Goal: Task Accomplishment & Management: Use online tool/utility

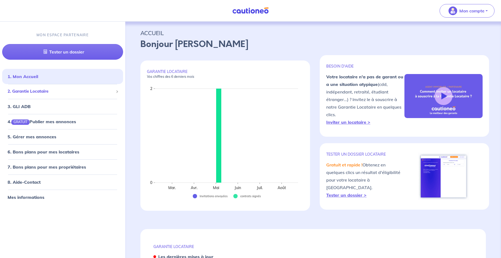
click at [46, 93] on span "2. Garantie Locataire" at bounding box center [61, 91] width 106 height 6
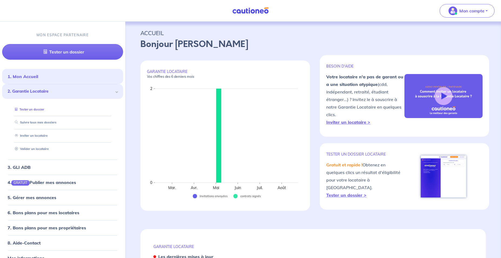
click at [43, 109] on link "Tester un dossier" at bounding box center [28, 109] width 31 height 4
click at [52, 121] on link "Suivre tous mes dossiers" at bounding box center [34, 123] width 43 height 4
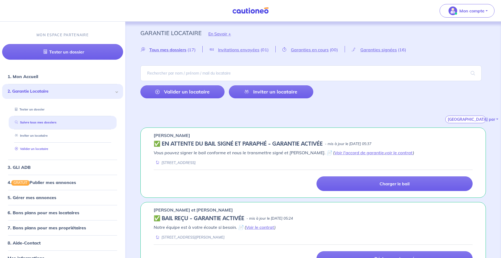
click at [42, 147] on link "Valider un locataire" at bounding box center [30, 149] width 35 height 4
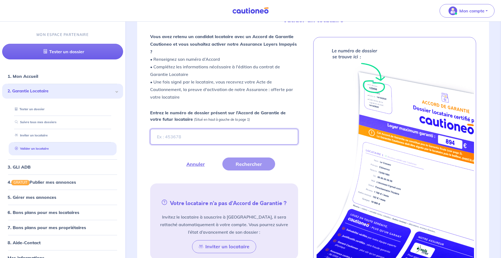
click at [187, 131] on input "Entrez le numéro de dossier présent sur l’Accord de Garantie de votre futur loc…" at bounding box center [224, 137] width 148 height 16
type input "a9QTAj"
click at [238, 158] on button "Rechercher" at bounding box center [248, 164] width 53 height 13
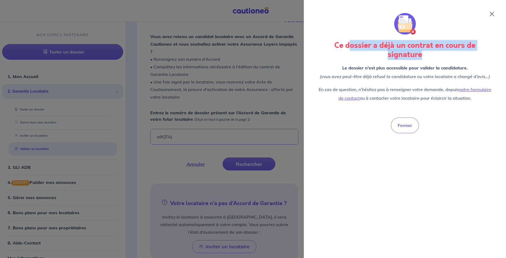
drag, startPoint x: 348, startPoint y: 48, endPoint x: 428, endPoint y: 57, distance: 80.8
click at [428, 57] on h3 "Ce dossier a déjà un contrat en cours de signature" at bounding box center [404, 50] width 176 height 18
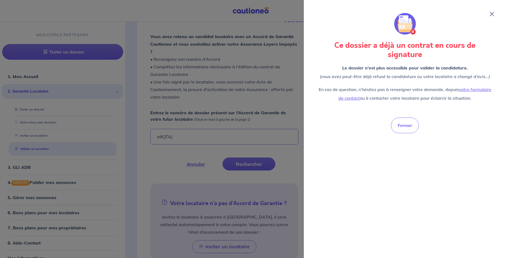
click at [428, 57] on h3 "Ce dossier a déjà un contrat en cours de signature" at bounding box center [404, 50] width 176 height 18
click at [235, 140] on div at bounding box center [253, 129] width 506 height 258
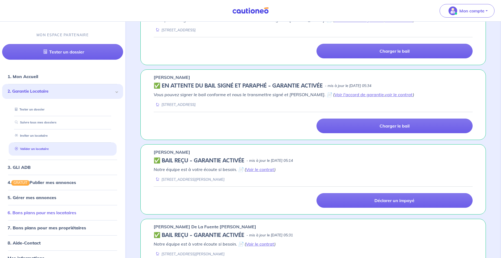
scroll to position [10, 0]
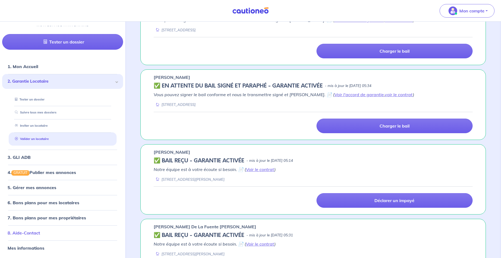
click at [40, 236] on link "8. Aide-Contact" at bounding box center [24, 232] width 32 height 5
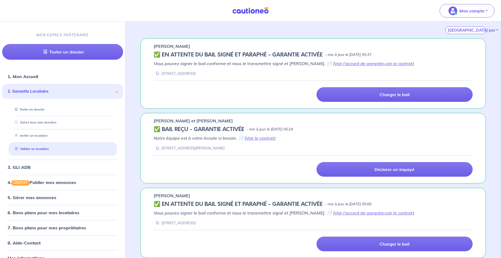
scroll to position [0, 0]
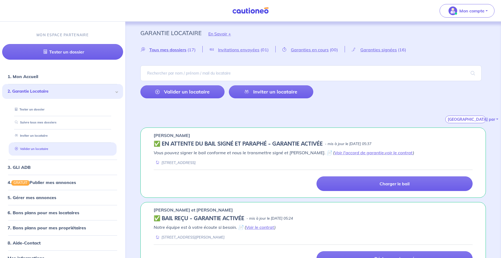
click at [44, 151] on link "Valider un locataire" at bounding box center [30, 149] width 35 height 4
click at [48, 147] on link "Valider un locataire" at bounding box center [30, 149] width 35 height 4
click at [55, 121] on link "Suivre tous mes dossiers" at bounding box center [34, 123] width 43 height 4
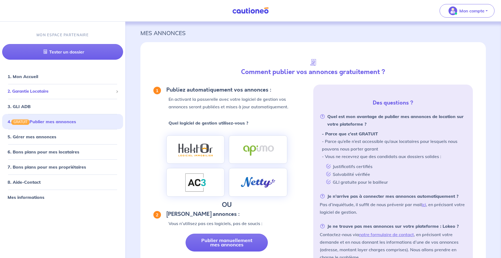
click at [46, 95] on div "2. Garantie Locataire" at bounding box center [62, 91] width 121 height 11
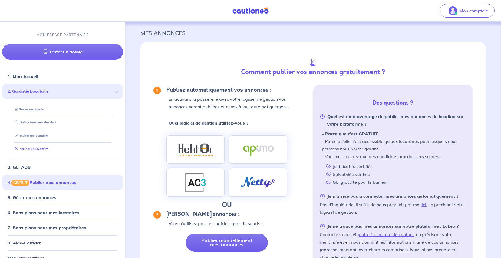
click at [43, 149] on link "Valider un locataire" at bounding box center [30, 149] width 35 height 4
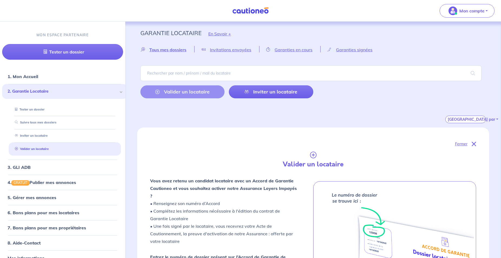
scroll to position [144, 0]
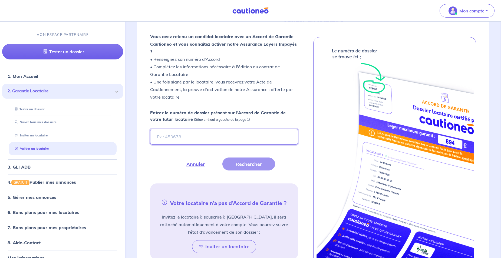
click at [222, 129] on input "Entrez le numéro de dossier présent sur l’Accord de Garantie de votre futur loc…" at bounding box center [224, 137] width 148 height 16
type input "a9QTAj"
click at [258, 158] on button "Rechercher" at bounding box center [248, 164] width 53 height 13
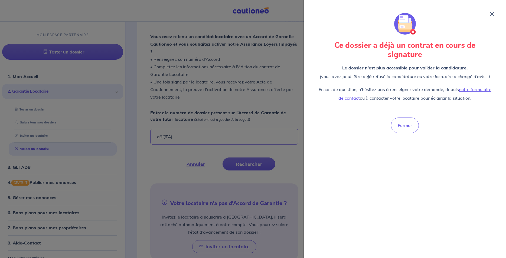
click at [233, 98] on div at bounding box center [253, 129] width 506 height 258
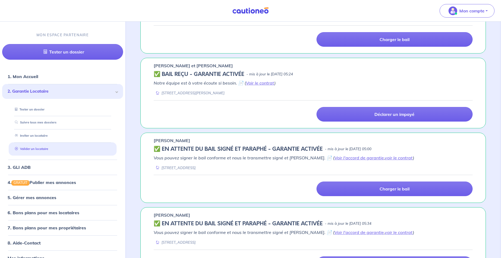
click at [36, 148] on link "Valider un locataire" at bounding box center [30, 149] width 35 height 4
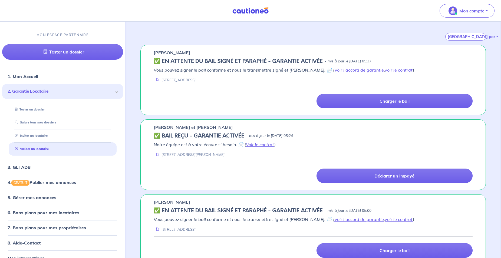
scroll to position [0, 0]
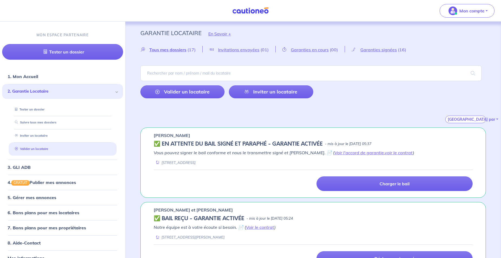
click at [46, 143] on li "Valider un locataire" at bounding box center [63, 149] width 108 height 13
click at [46, 138] on link "Inviter un locataire" at bounding box center [30, 136] width 34 height 4
select select "FR"
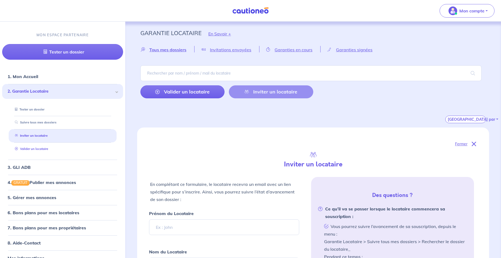
click at [48, 149] on link "Valider un locataire" at bounding box center [30, 149] width 35 height 4
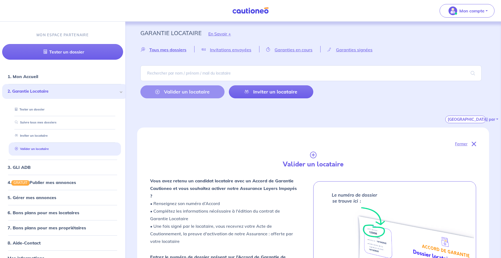
scroll to position [144, 0]
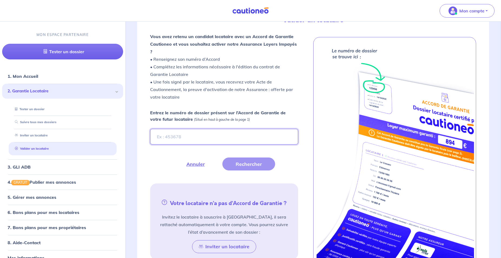
click at [183, 129] on input "Entrez le numéro de dossier présent sur l’Accord de Garantie de votre futur loc…" at bounding box center [224, 137] width 148 height 16
click at [207, 133] on input "Entrez le numéro de dossier présent sur l’Accord de Garantie de votre futur loc…" at bounding box center [224, 137] width 148 height 16
type input "a9QTAj"
click at [260, 159] on button "Rechercher" at bounding box center [248, 164] width 53 height 13
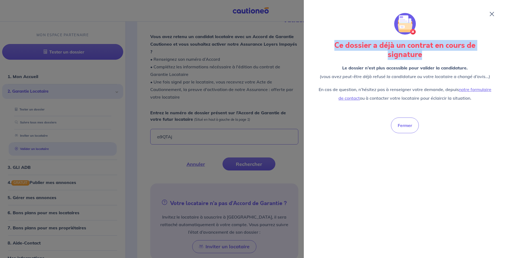
drag, startPoint x: 323, startPoint y: 43, endPoint x: 503, endPoint y: 60, distance: 180.7
click at [503, 60] on div "Ce dossier a déjà un contrat en cours de signature Le dossier n’est plus access…" at bounding box center [404, 129] width 202 height 258
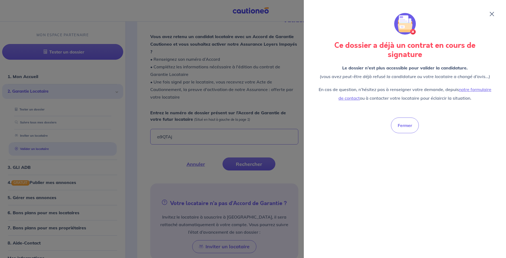
click at [451, 52] on h3 "Ce dossier a déjà un contrat en cours de signature" at bounding box center [404, 50] width 176 height 18
click at [168, 89] on div at bounding box center [253, 129] width 506 height 258
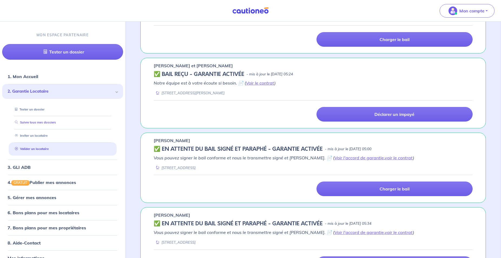
click at [48, 124] on link "Suivre tous mes dossiers" at bounding box center [34, 123] width 43 height 4
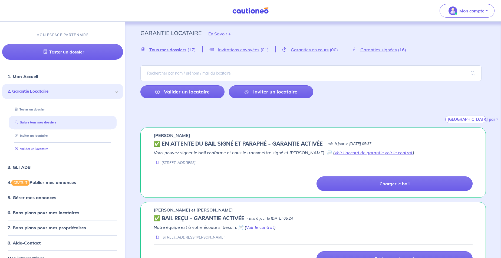
click at [48, 149] on link "Valider un locataire" at bounding box center [30, 149] width 35 height 4
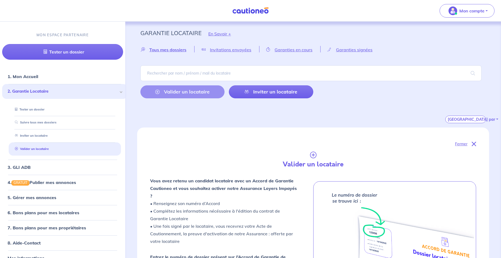
scroll to position [144, 0]
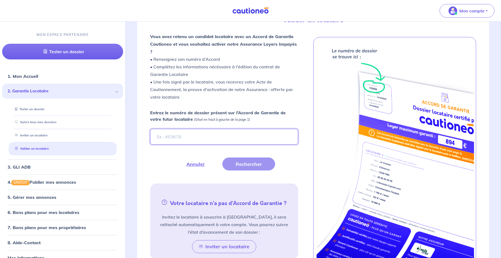
drag, startPoint x: 252, startPoint y: 131, endPoint x: 221, endPoint y: 8, distance: 126.9
click at [248, 129] on input "Entrez le numéro de dossier présent sur l’Accord de Garantie de votre futur loc…" at bounding box center [224, 137] width 148 height 16
click at [226, 130] on input "Entrez le numéro de dossier présent sur l’Accord de Garantie de votre futur loc…" at bounding box center [224, 137] width 148 height 16
click at [234, 129] on input "Entrez le numéro de dossier présent sur l’Accord de Garantie de votre futur loc…" at bounding box center [224, 137] width 148 height 16
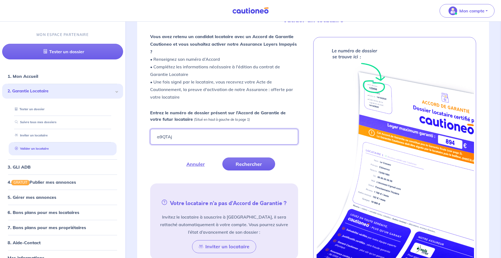
type input "a9QTAj"
click at [223, 132] on input "Entrez le numéro de dossier présent sur l’Accord de Garantie de votre futur loc…" at bounding box center [224, 137] width 148 height 16
type input "a9QTAj"
click at [242, 158] on button "Rechercher" at bounding box center [248, 164] width 53 height 13
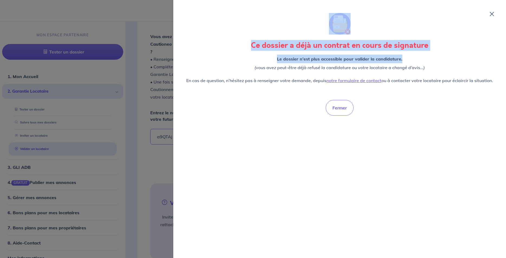
drag, startPoint x: 238, startPoint y: 42, endPoint x: 443, endPoint y: 49, distance: 204.9
click at [443, 49] on div "Ce dossier a déjà un contrat en cours de signature Le dossier n’est plus access…" at bounding box center [339, 128] width 319 height 245
click at [146, 70] on div at bounding box center [253, 129] width 506 height 258
